Goal: Task Accomplishment & Management: Manage account settings

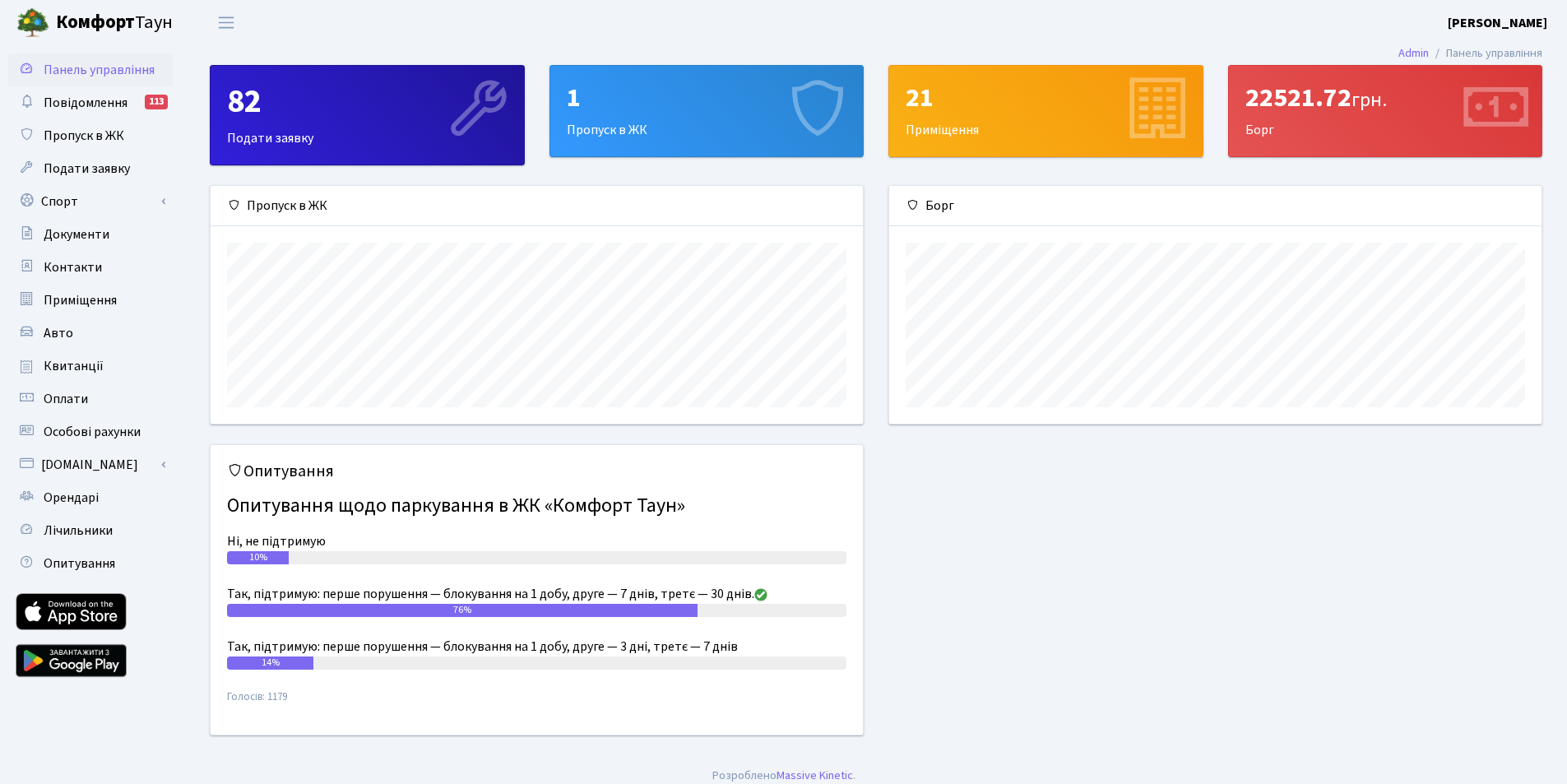
scroll to position [238, 652]
click at [1534, 21] on b "[PERSON_NAME]" at bounding box center [1498, 23] width 100 height 18
click at [1441, 91] on link "Вийти" at bounding box center [1464, 91] width 164 height 26
